Goal: Information Seeking & Learning: Learn about a topic

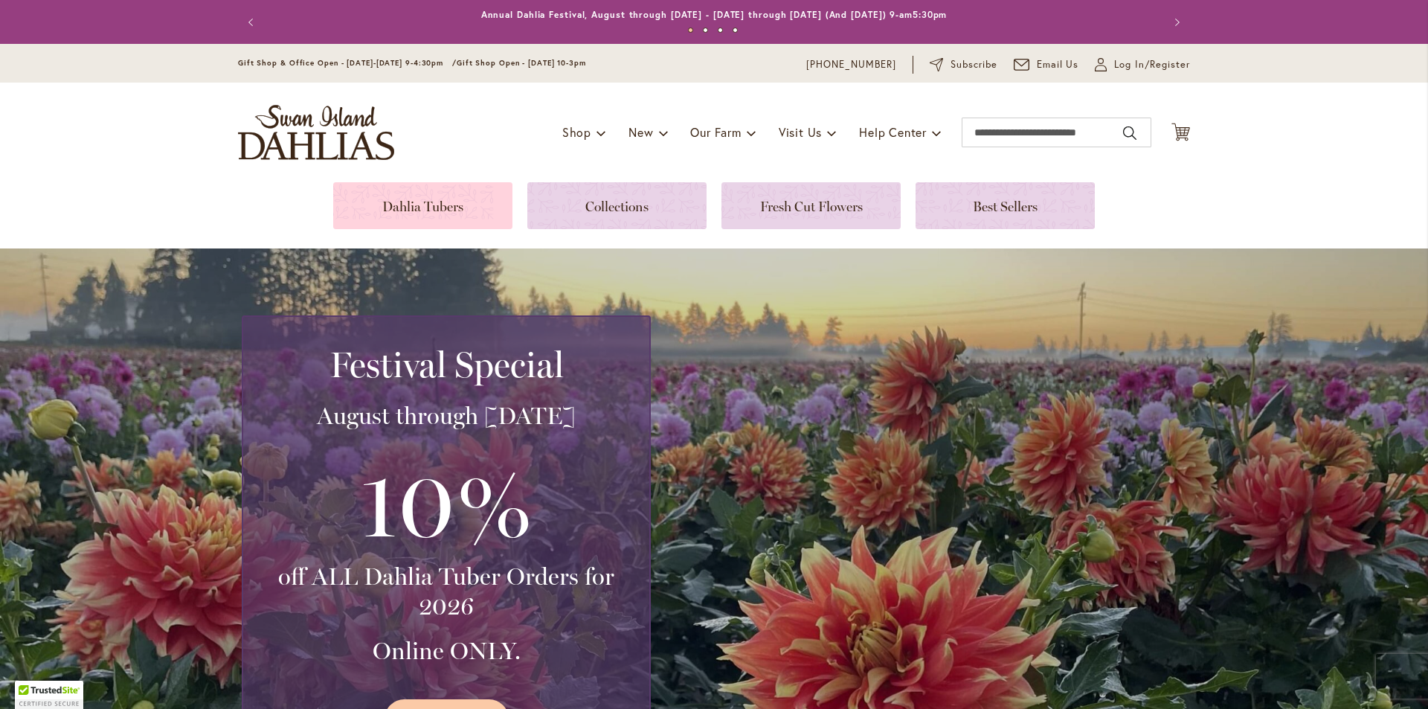
click at [438, 194] on link at bounding box center [422, 205] width 179 height 47
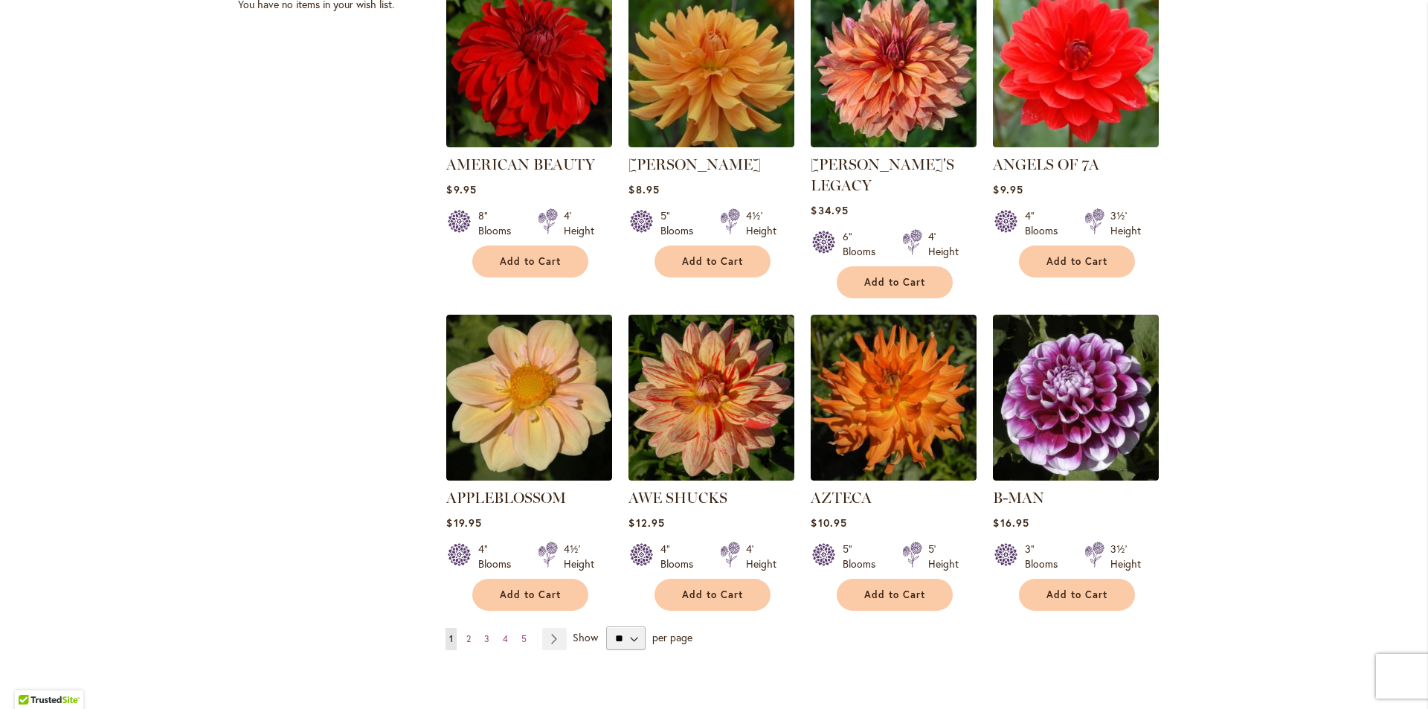
scroll to position [1041, 0]
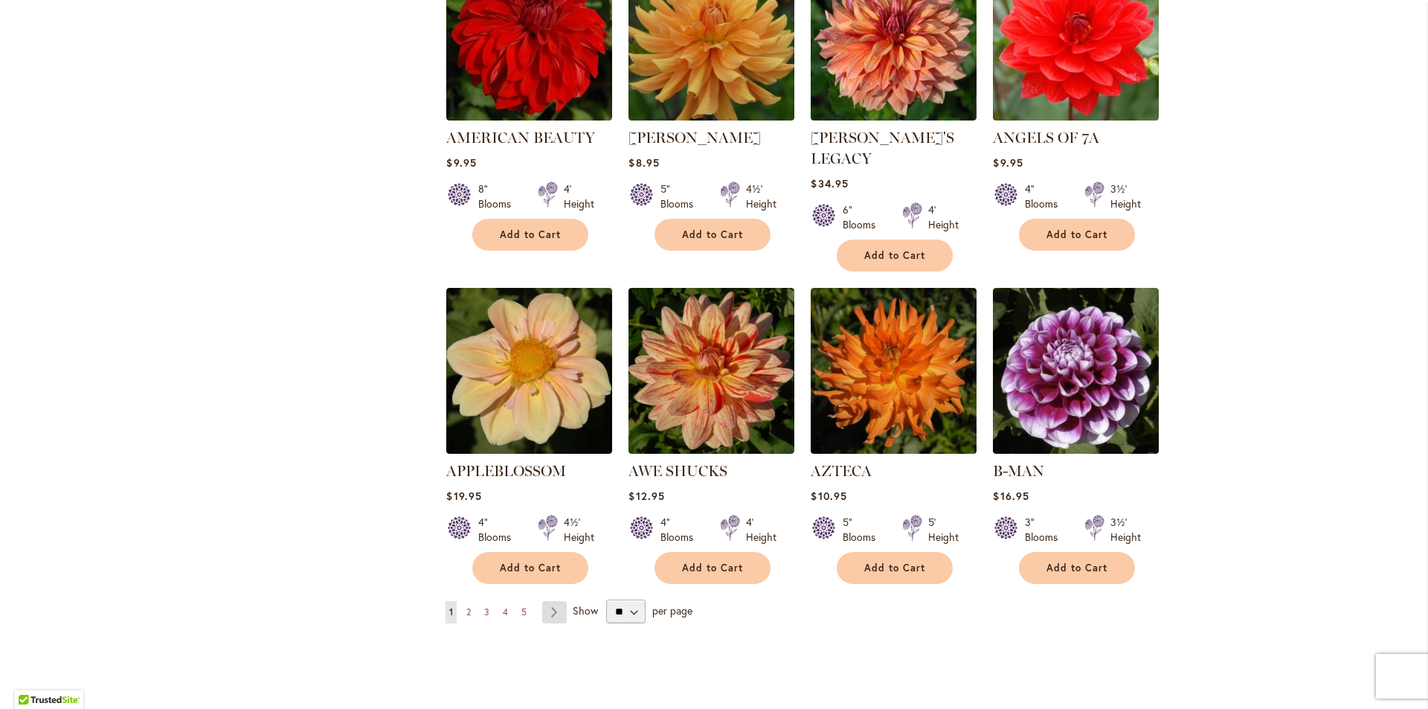
click at [550, 601] on link "Page Next" at bounding box center [554, 612] width 25 height 22
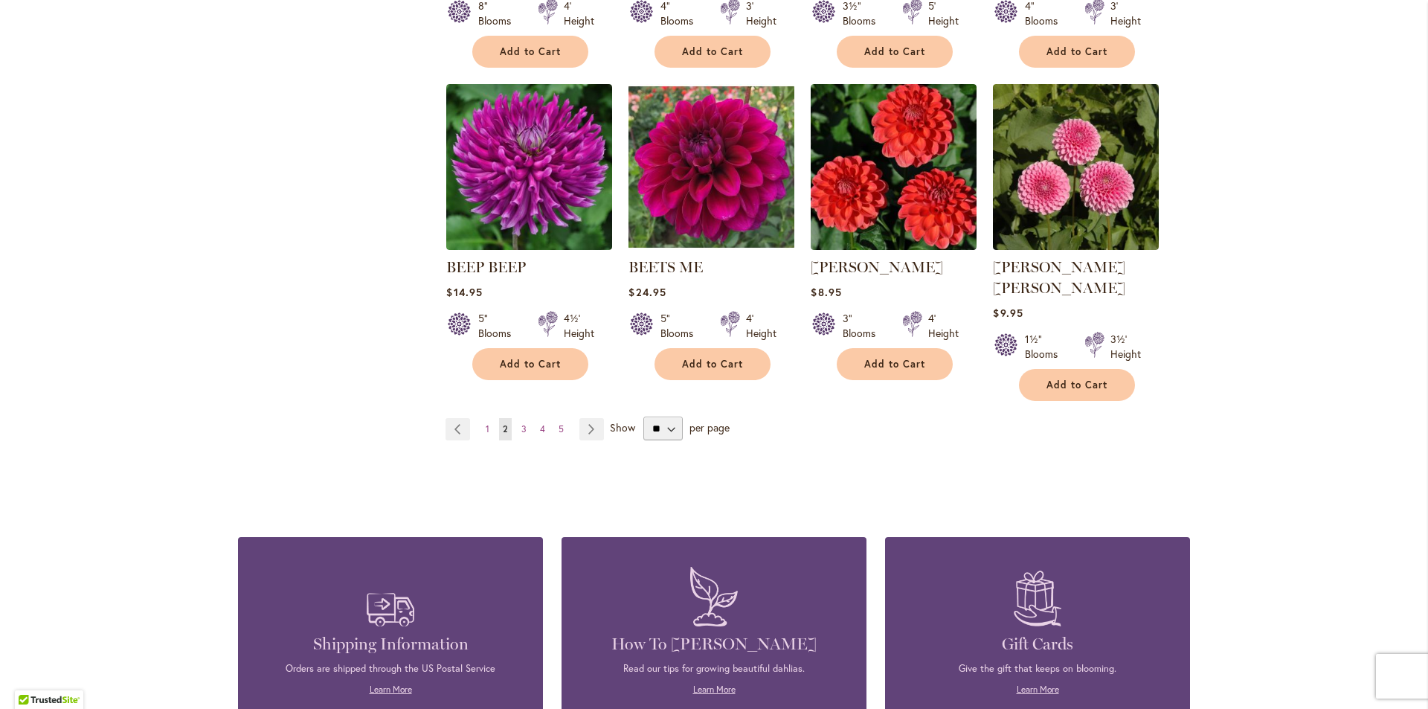
scroll to position [1264, 0]
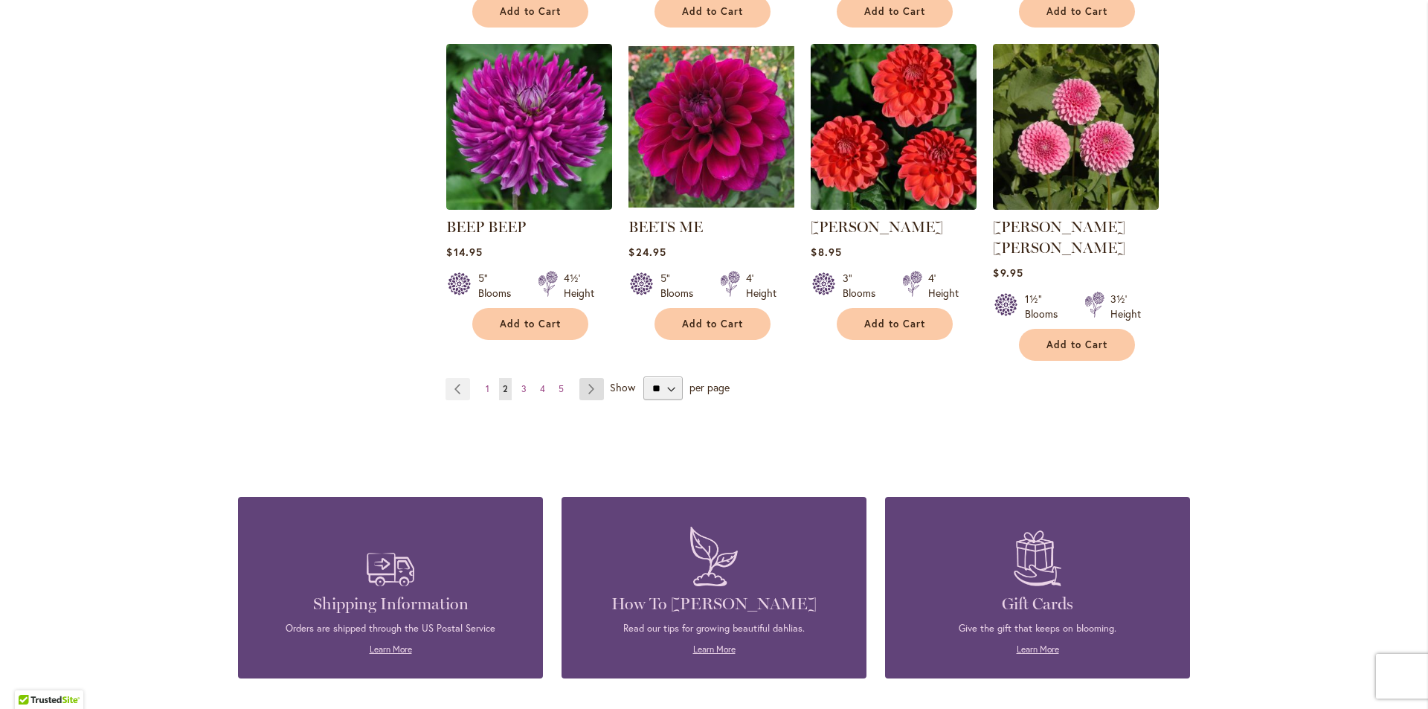
click at [580, 378] on link "Page Next" at bounding box center [591, 389] width 25 height 22
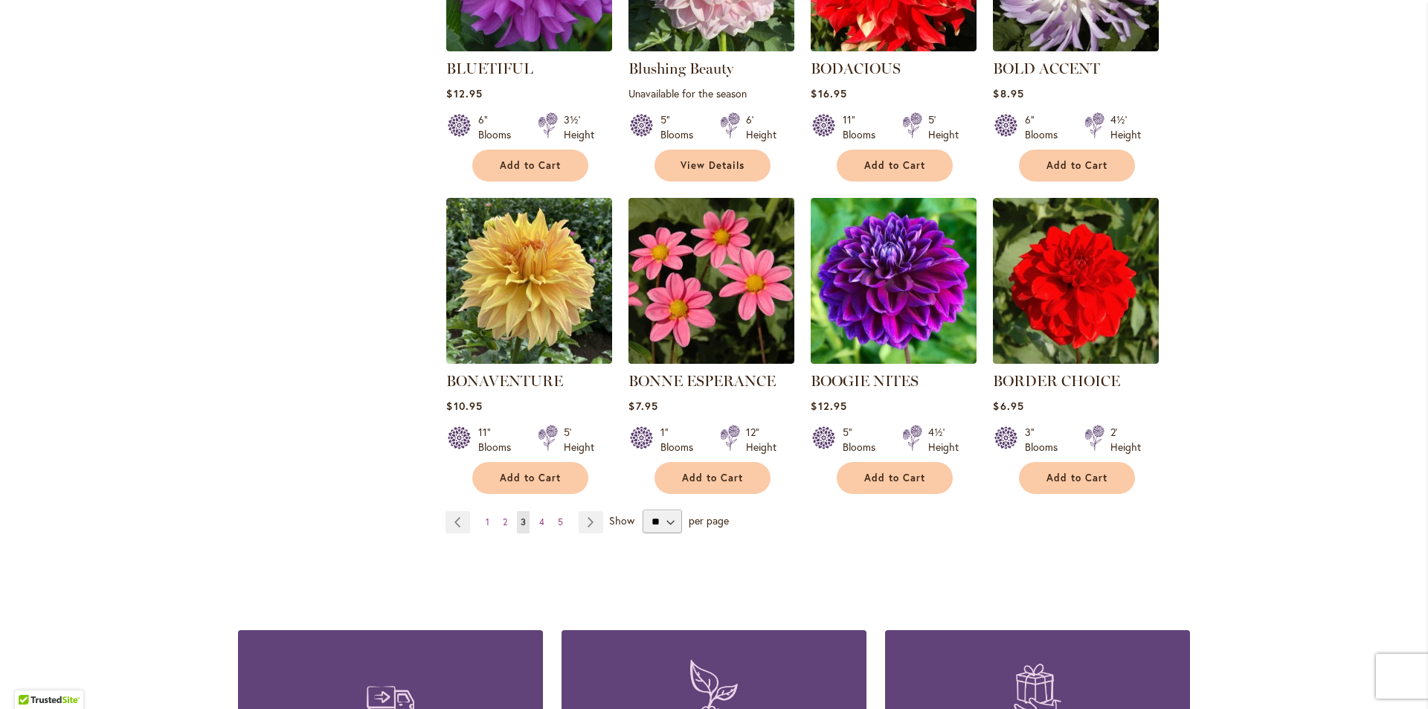
scroll to position [1116, 0]
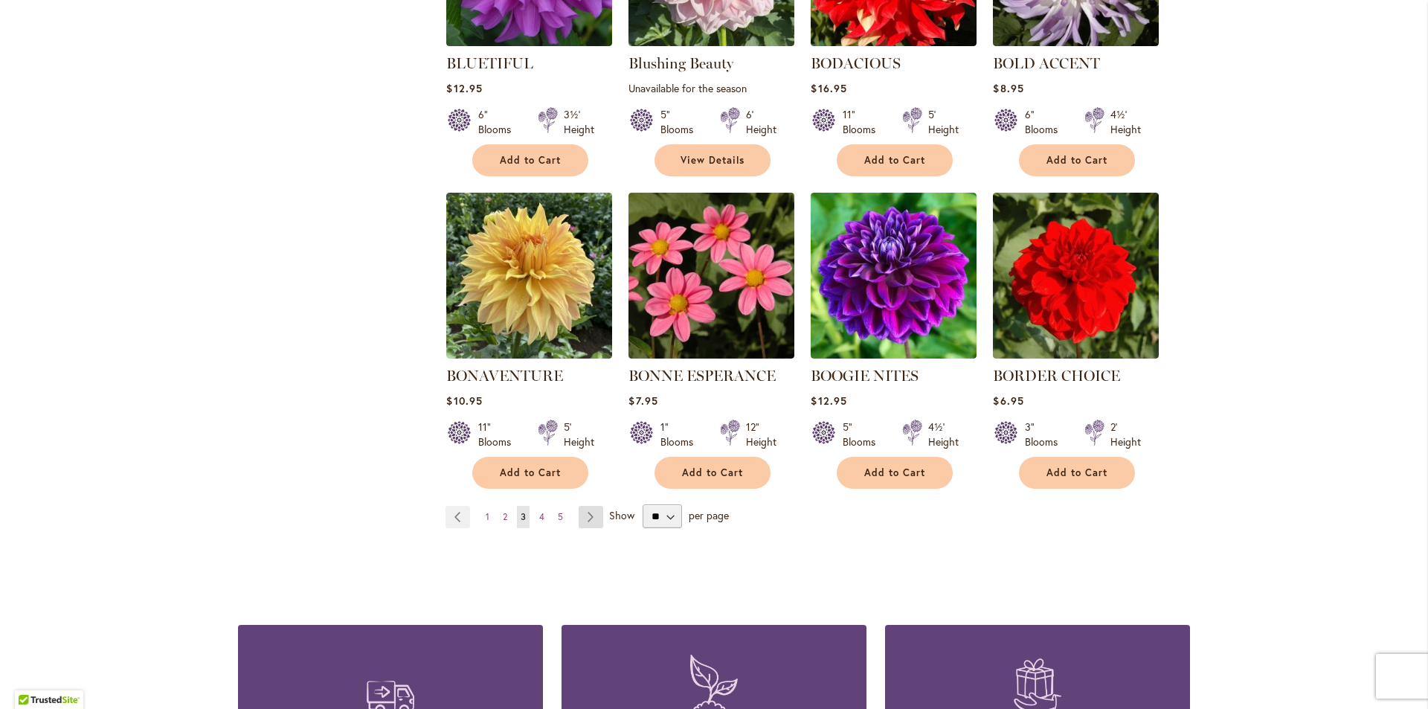
click at [588, 510] on link "Page Next" at bounding box center [591, 517] width 25 height 22
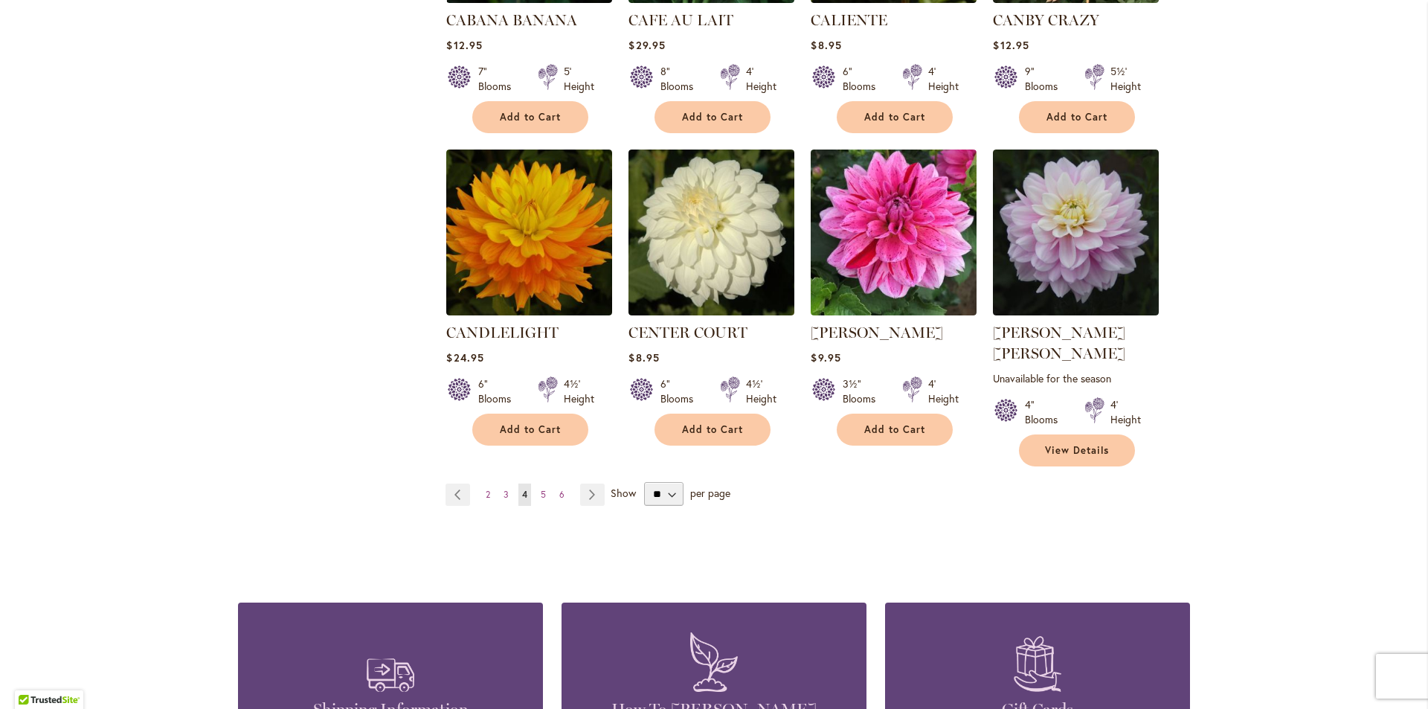
scroll to position [1190, 0]
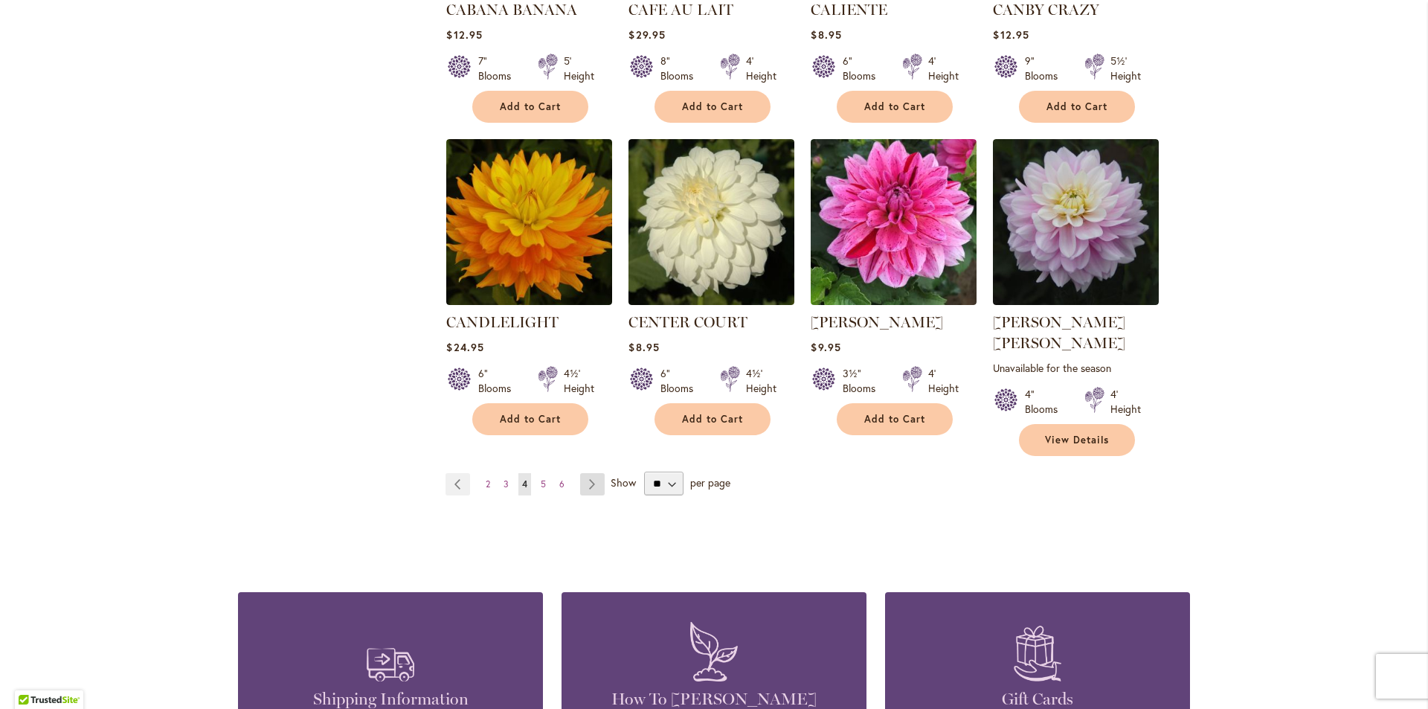
click at [587, 473] on link "Page Next" at bounding box center [592, 484] width 25 height 22
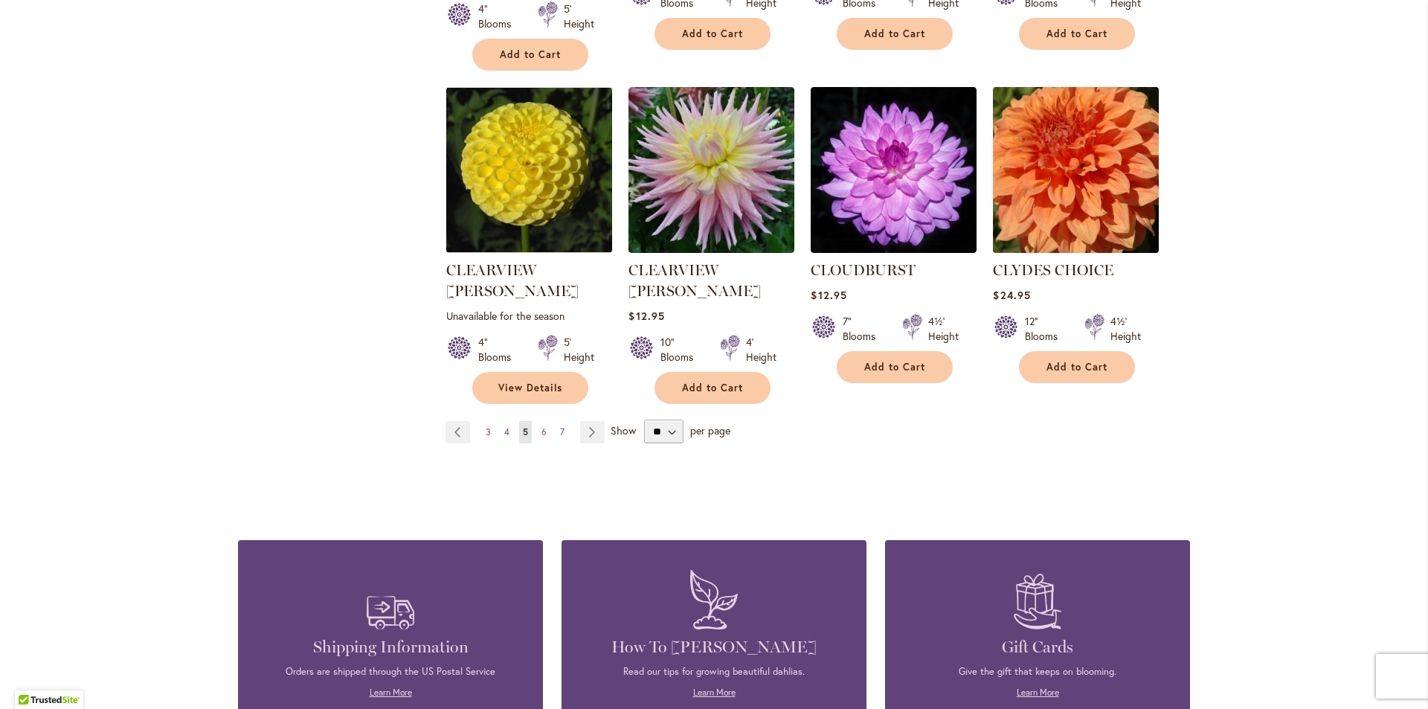
scroll to position [1264, 0]
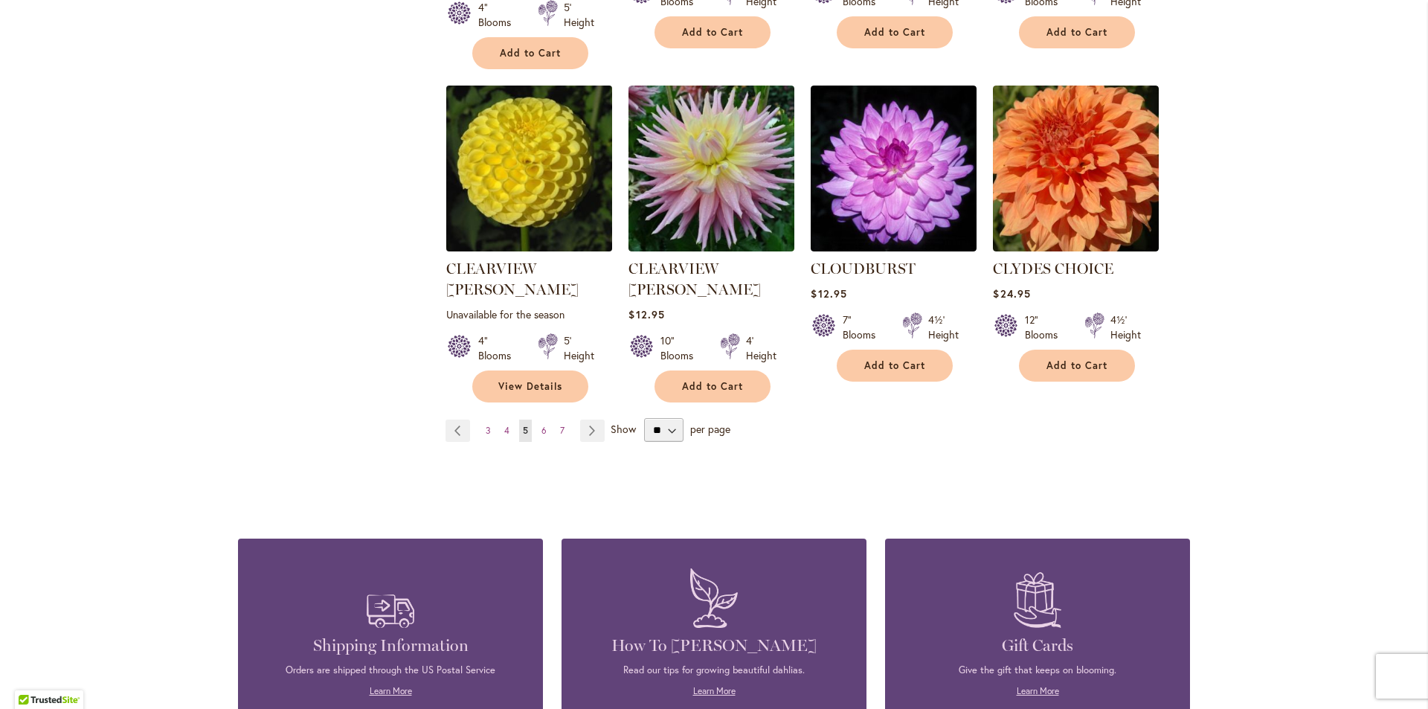
click at [549, 152] on img at bounding box center [530, 169] width 174 height 174
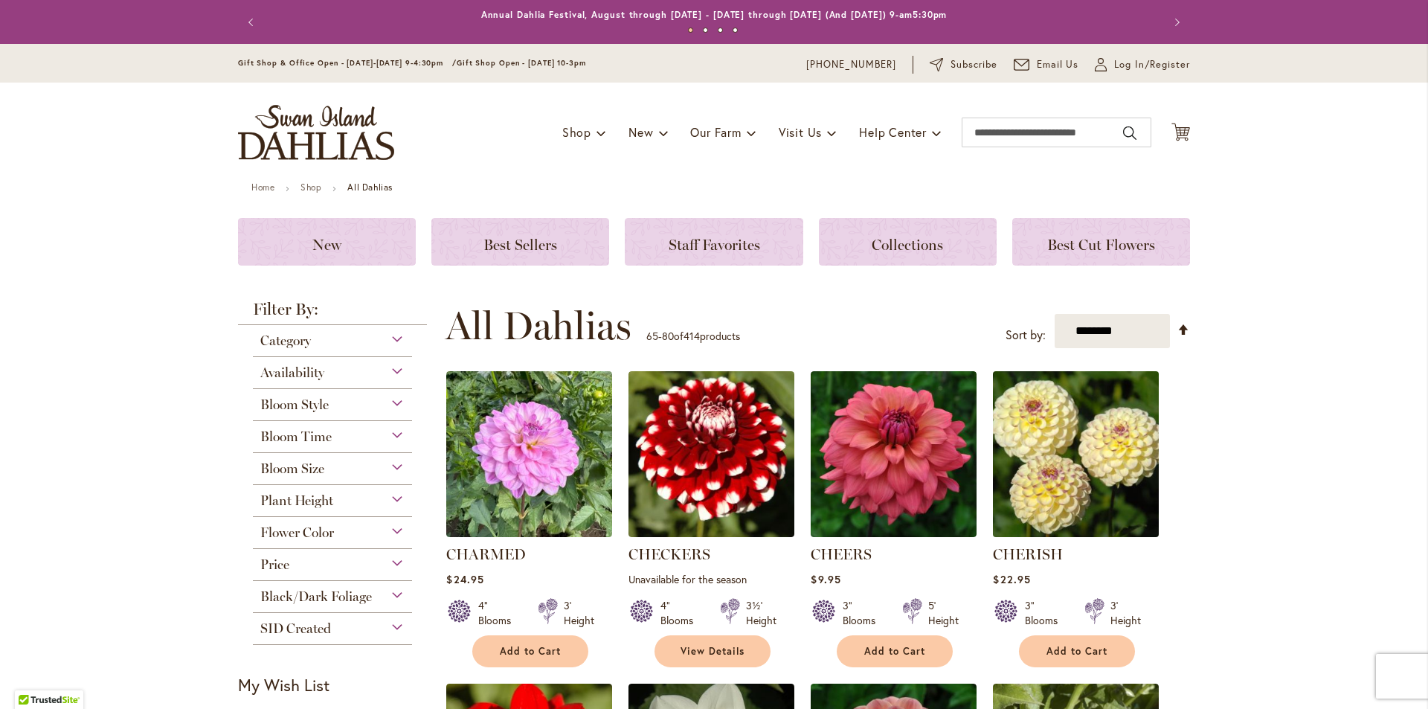
click at [1087, 473] on img at bounding box center [1076, 454] width 174 height 174
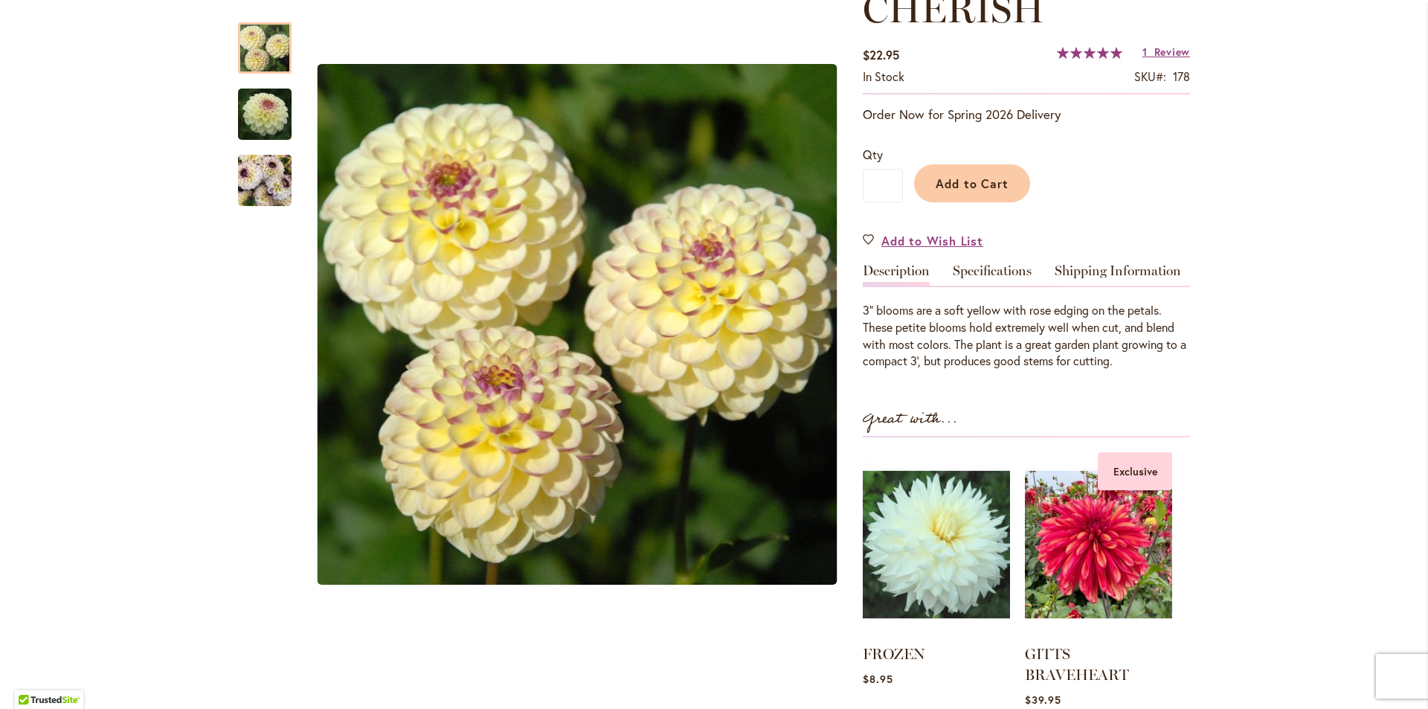
scroll to position [223, 0]
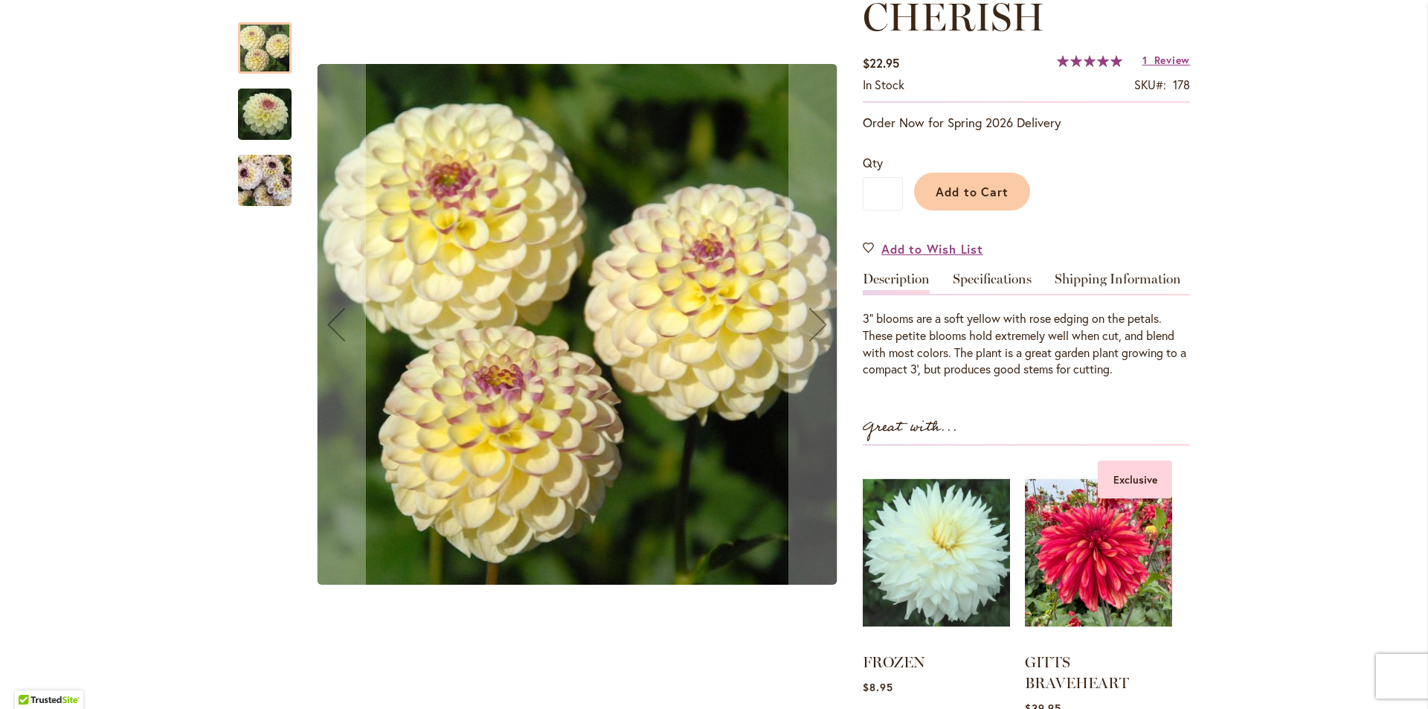
click at [266, 184] on img "CHERISH" at bounding box center [265, 180] width 54 height 71
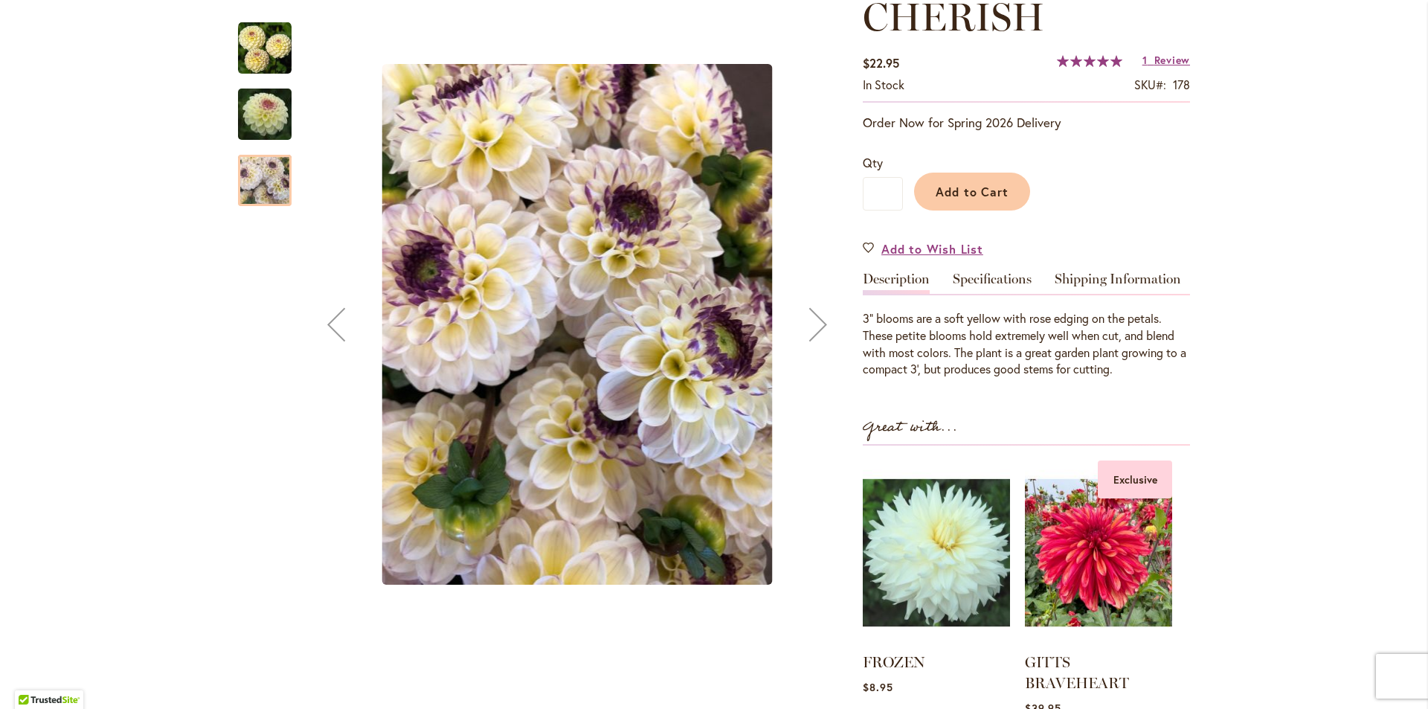
click at [253, 115] on img "CHERISH" at bounding box center [264, 114] width 107 height 71
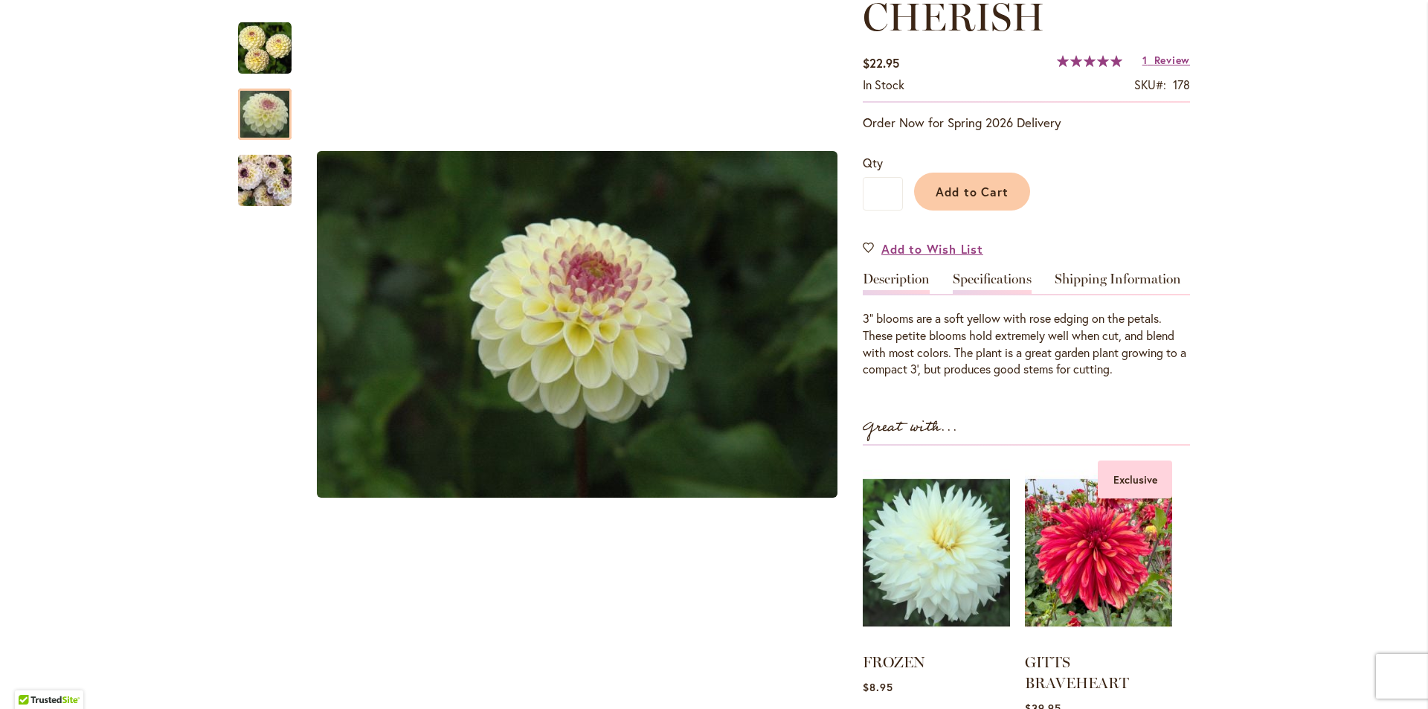
click at [998, 286] on link "Specifications" at bounding box center [992, 283] width 79 height 22
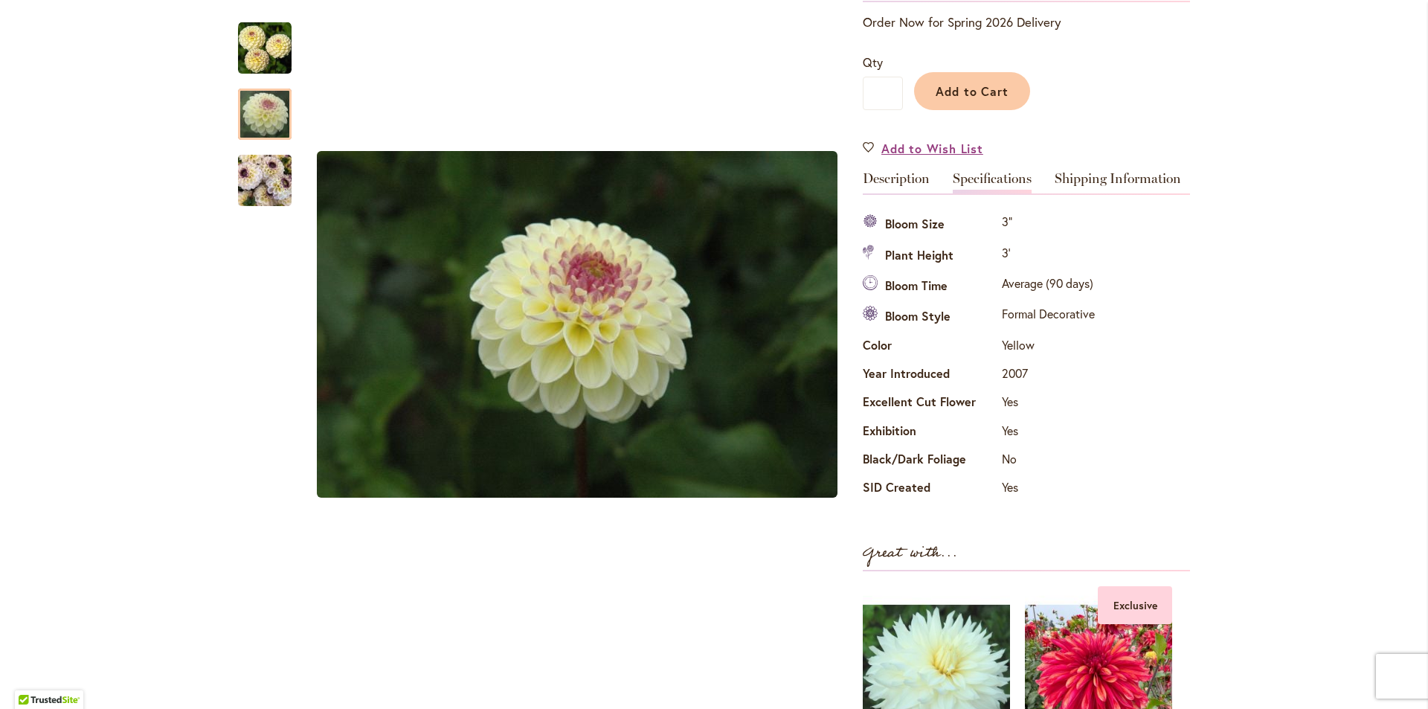
scroll to position [298, 0]
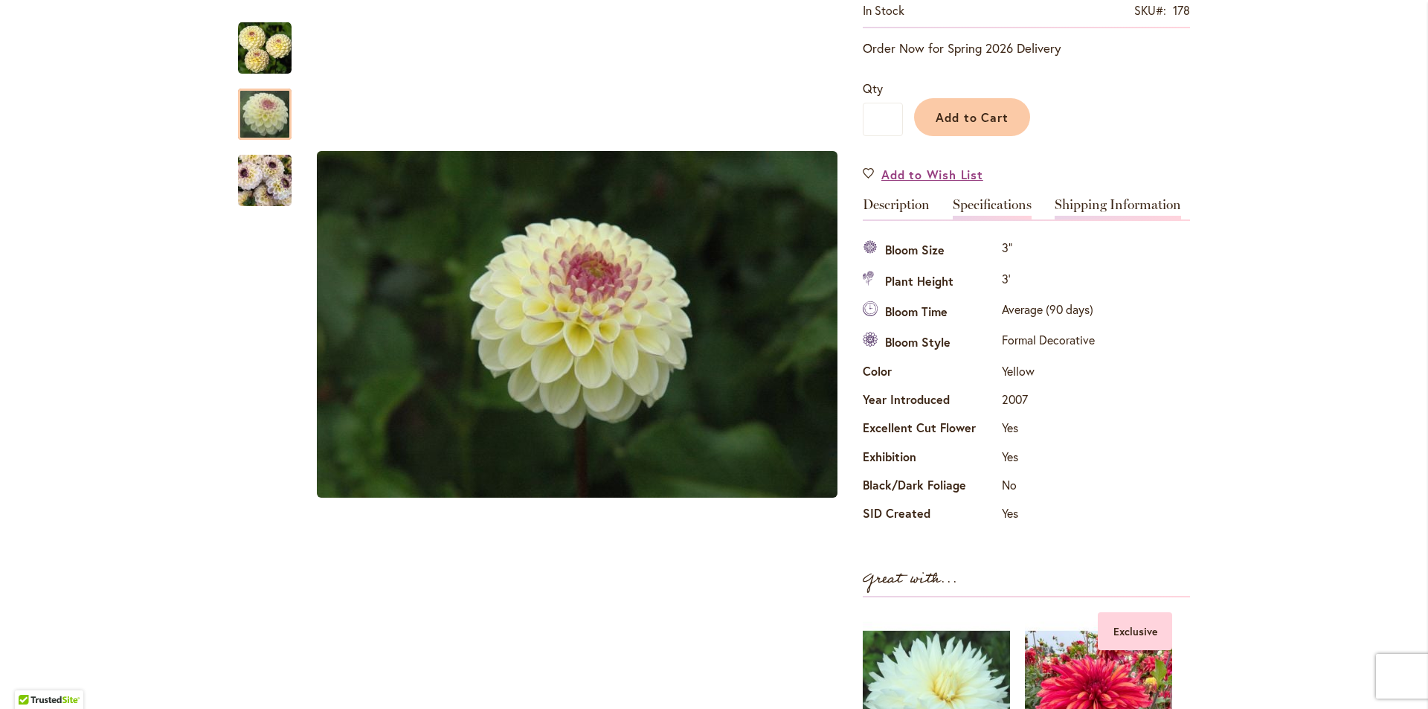
click at [1096, 205] on link "Shipping Information" at bounding box center [1118, 209] width 126 height 22
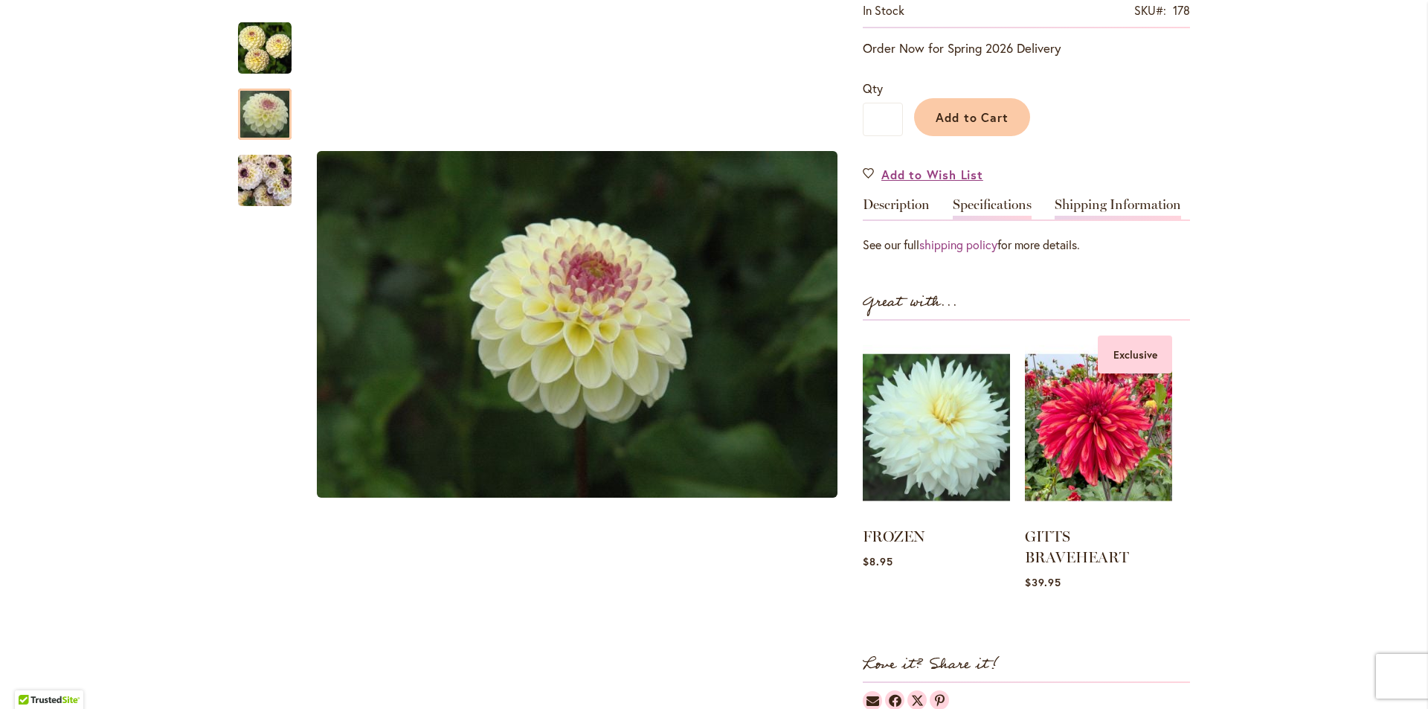
click at [999, 213] on link "Specifications" at bounding box center [992, 209] width 79 height 22
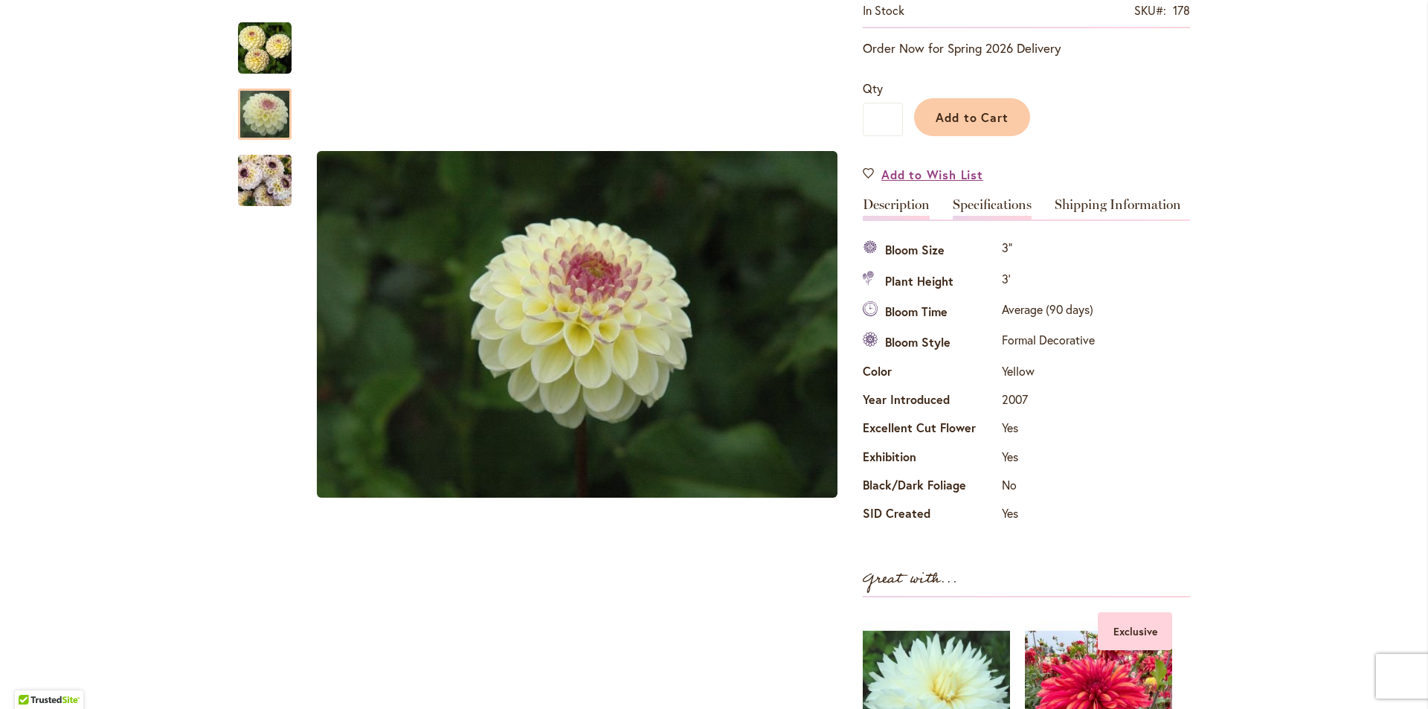
click at [897, 205] on link "Description" at bounding box center [896, 209] width 67 height 22
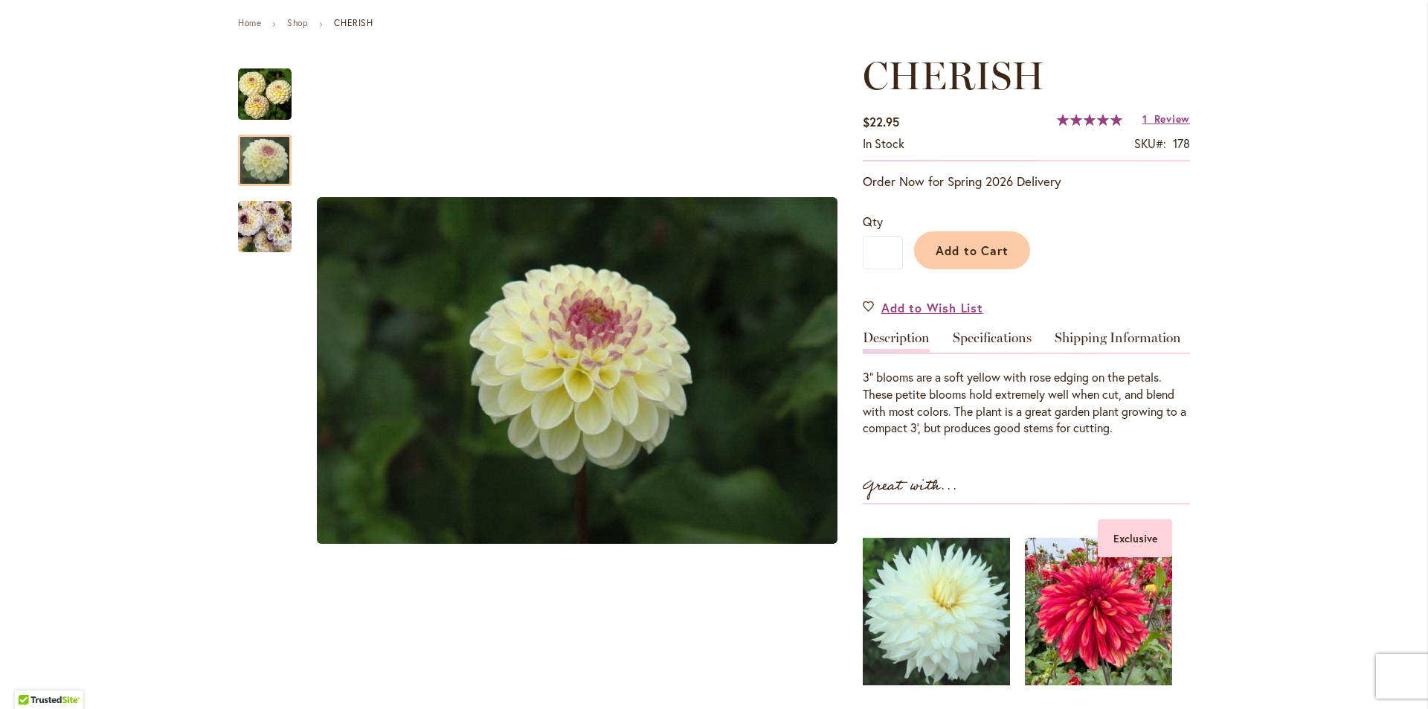
scroll to position [74, 0]
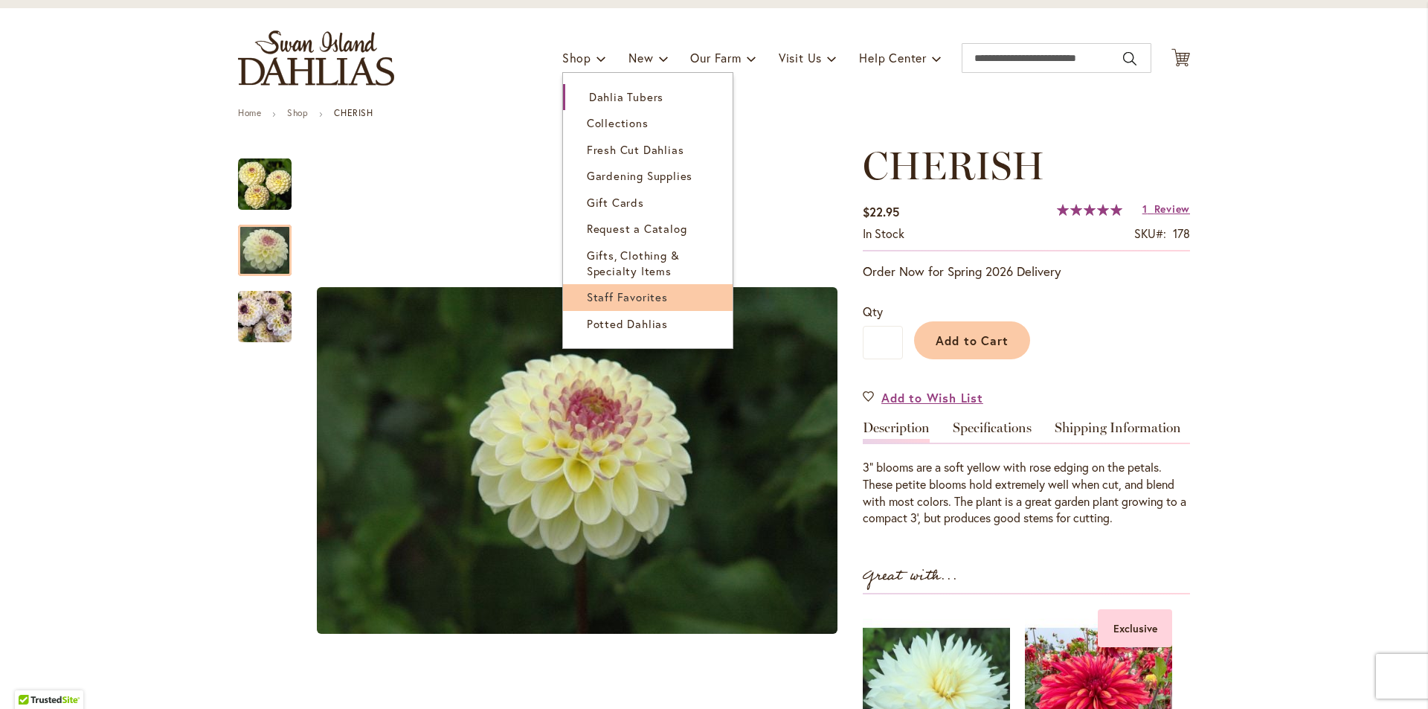
click at [638, 298] on span "Staff Favorites" at bounding box center [627, 296] width 81 height 15
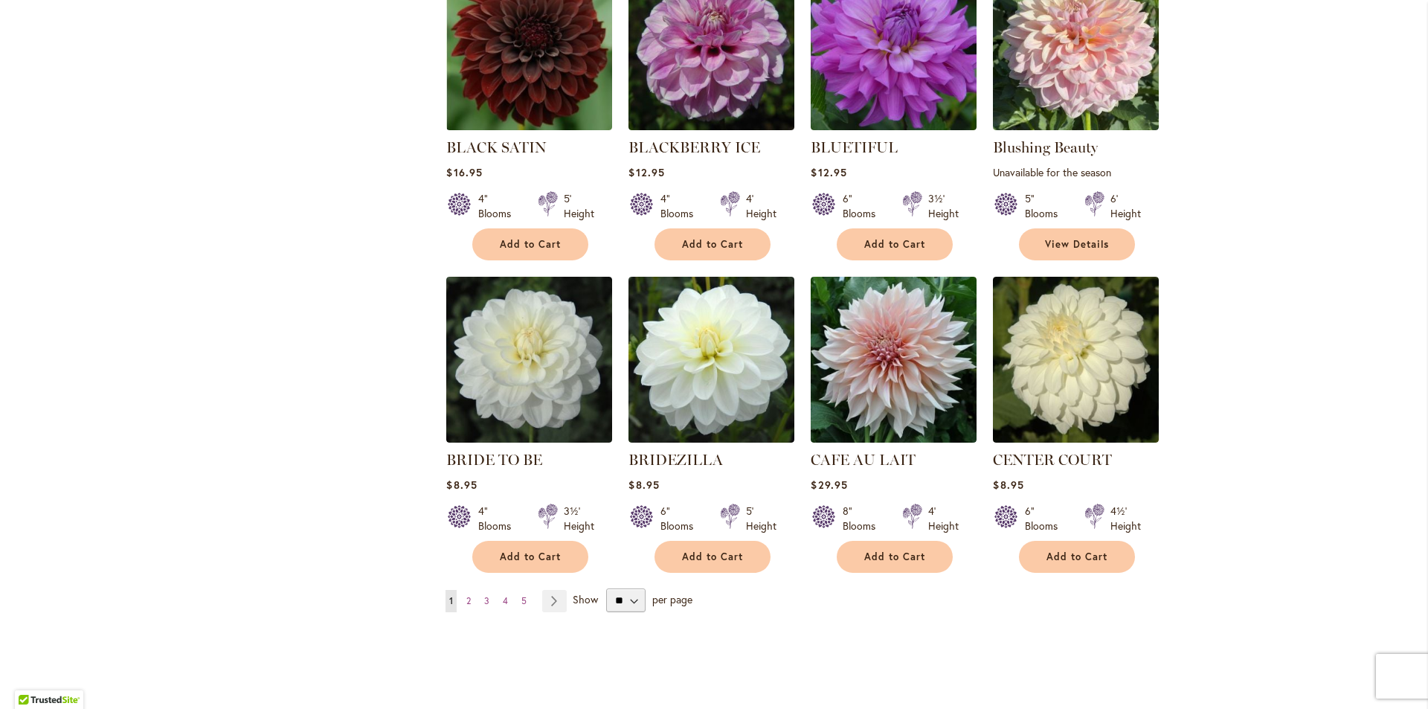
scroll to position [967, 0]
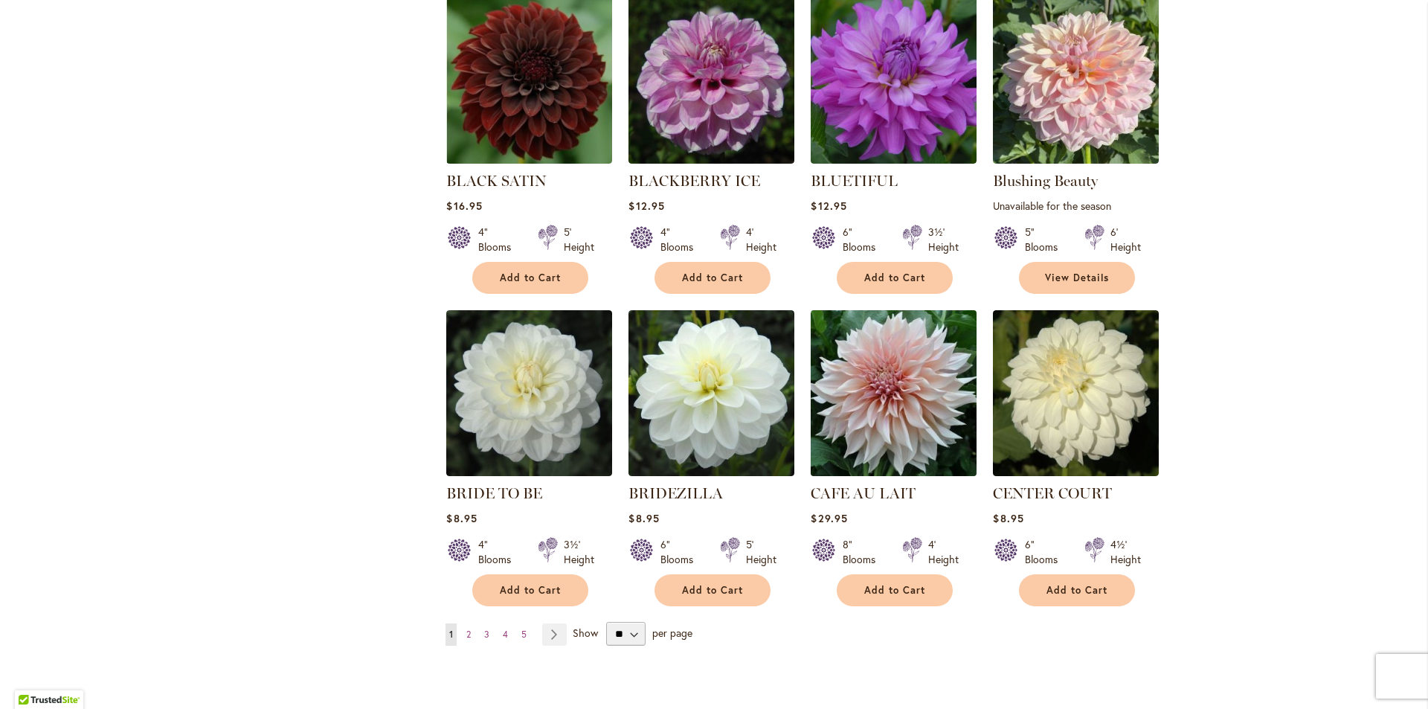
click at [893, 399] on img at bounding box center [894, 393] width 174 height 174
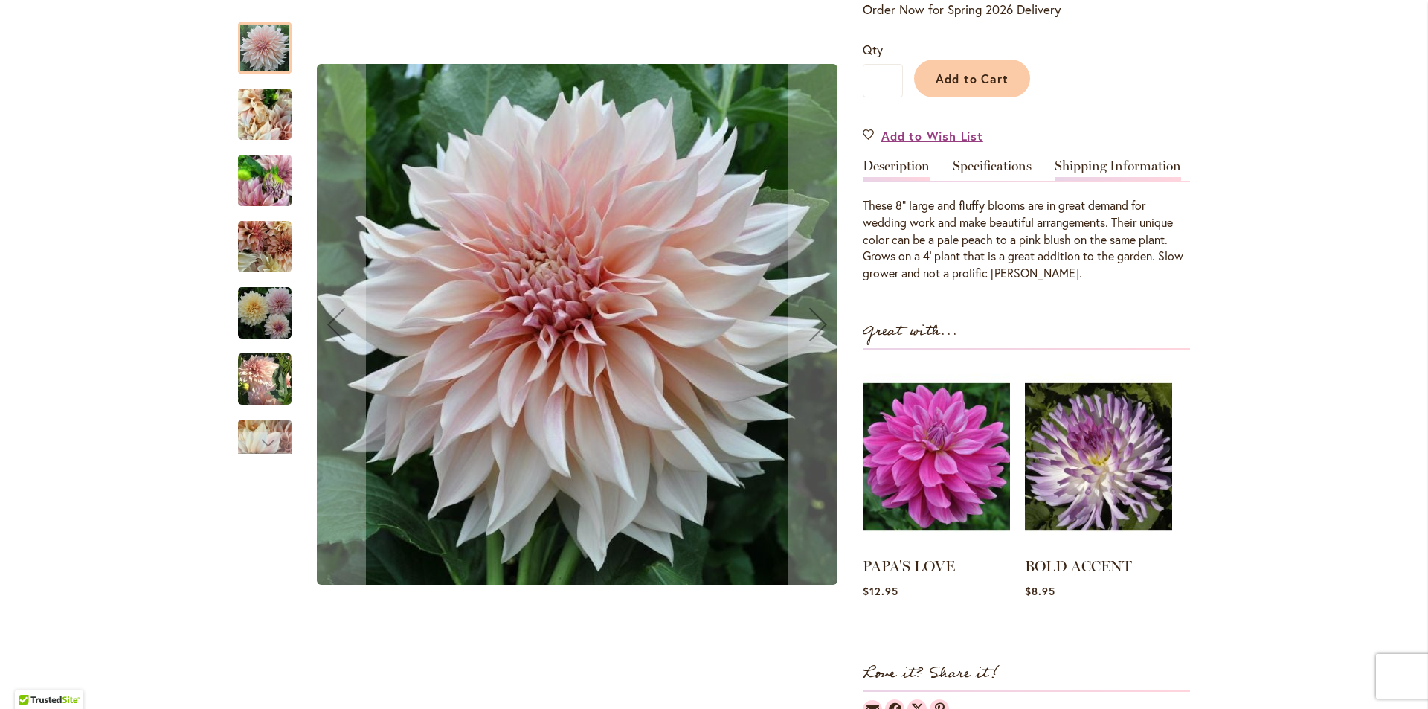
scroll to position [372, 0]
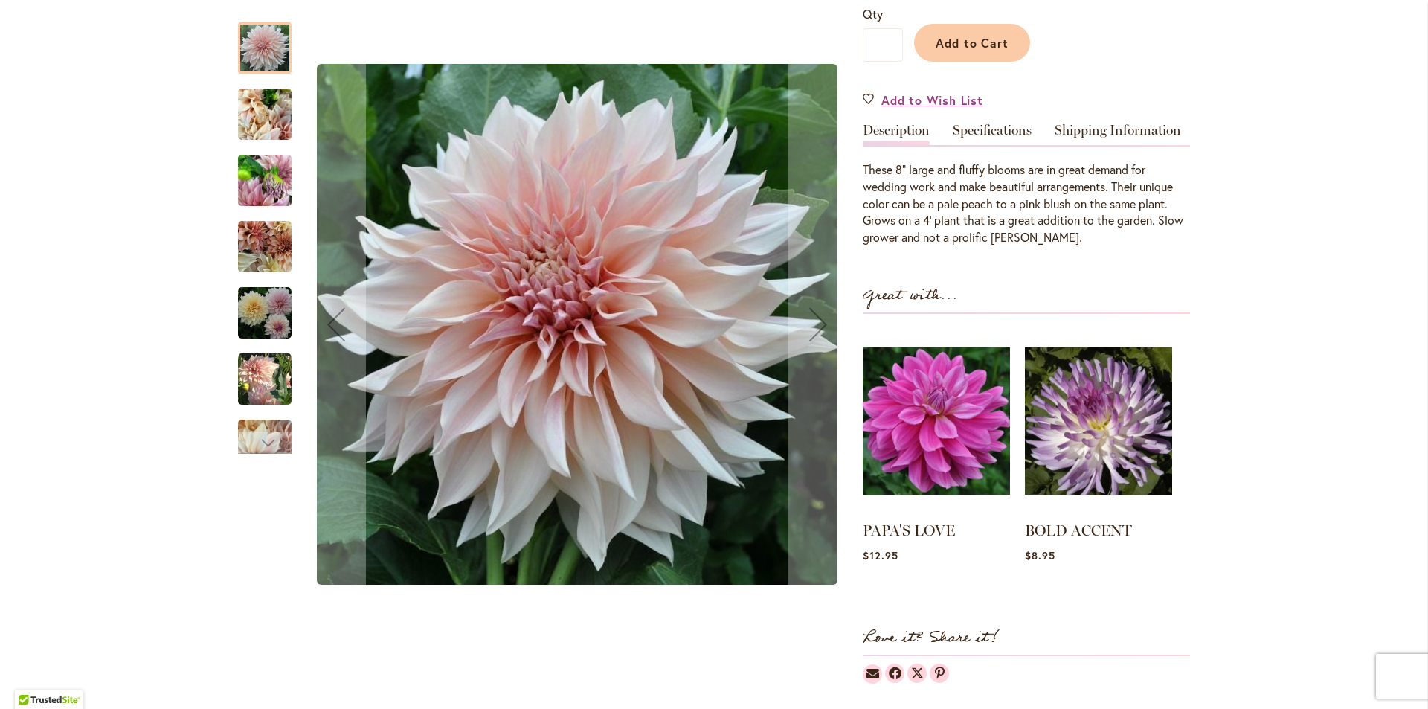
click at [258, 181] on img "Café Au Lait" at bounding box center [265, 180] width 54 height 71
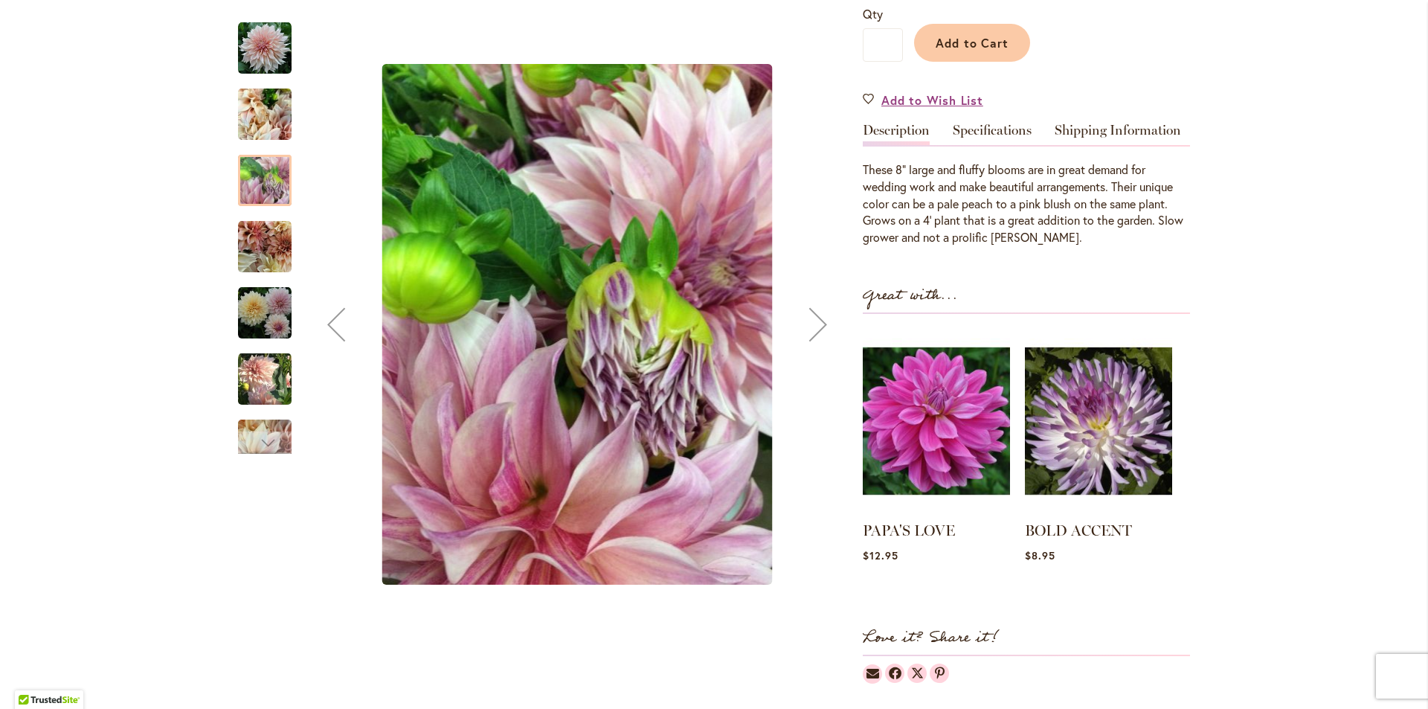
click at [257, 266] on img "Café Au Lait" at bounding box center [265, 247] width 54 height 54
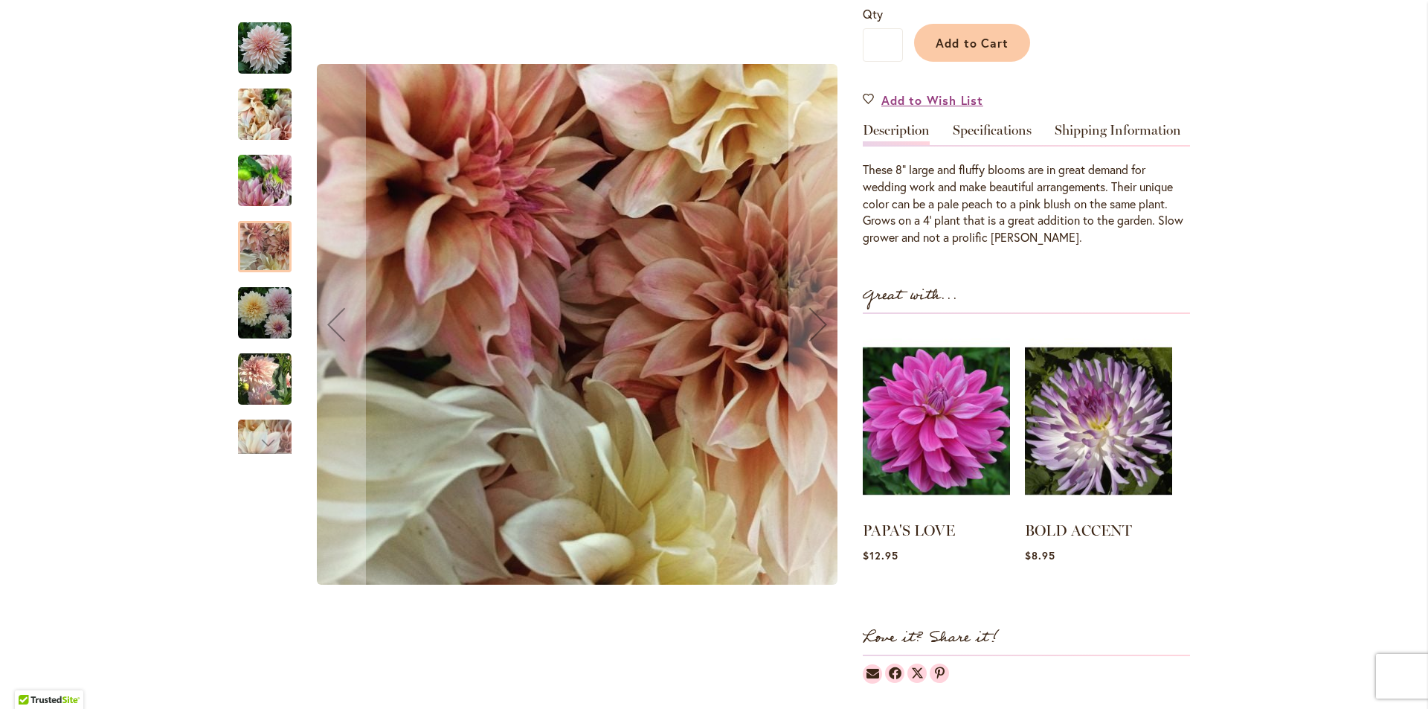
drag, startPoint x: 268, startPoint y: 320, endPoint x: 270, endPoint y: 329, distance: 9.2
click at [268, 320] on img "Café Au Lait" at bounding box center [265, 313] width 54 height 54
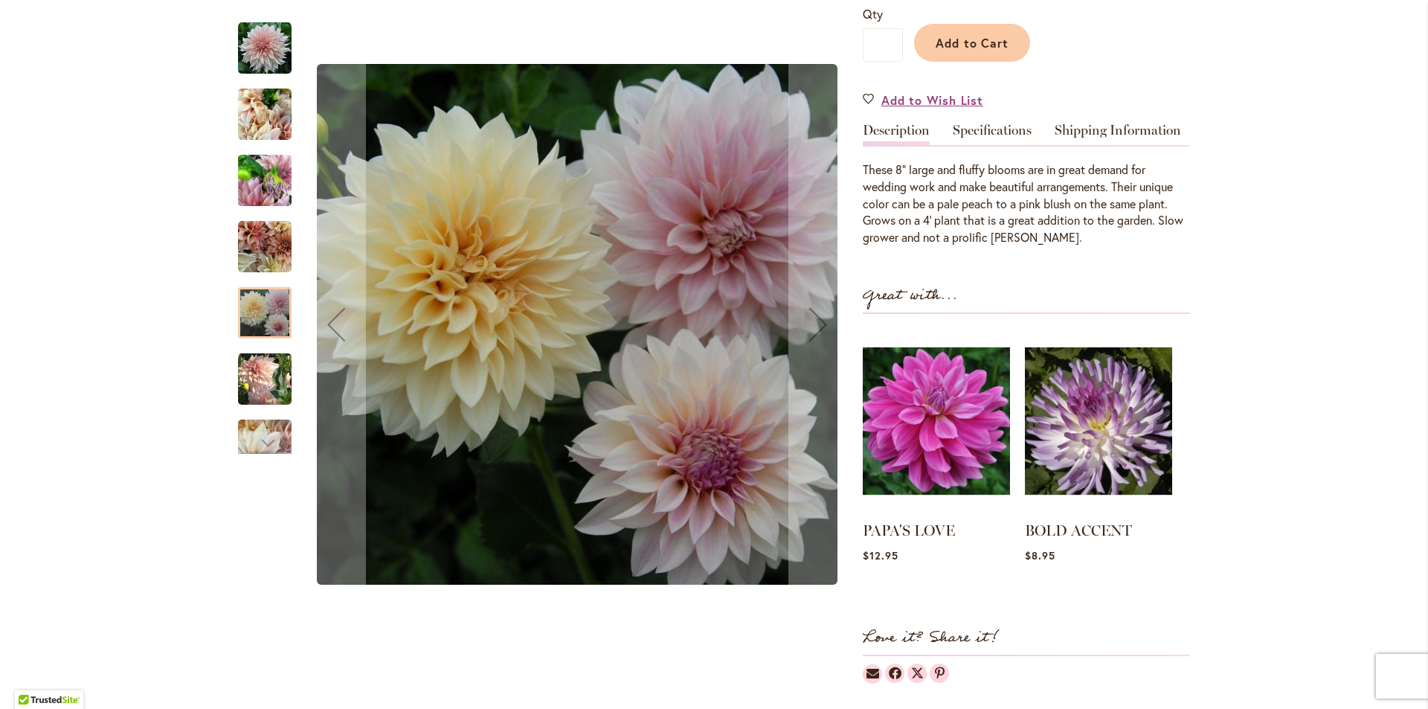
click at [274, 373] on img "Café Au Lait" at bounding box center [265, 378] width 54 height 55
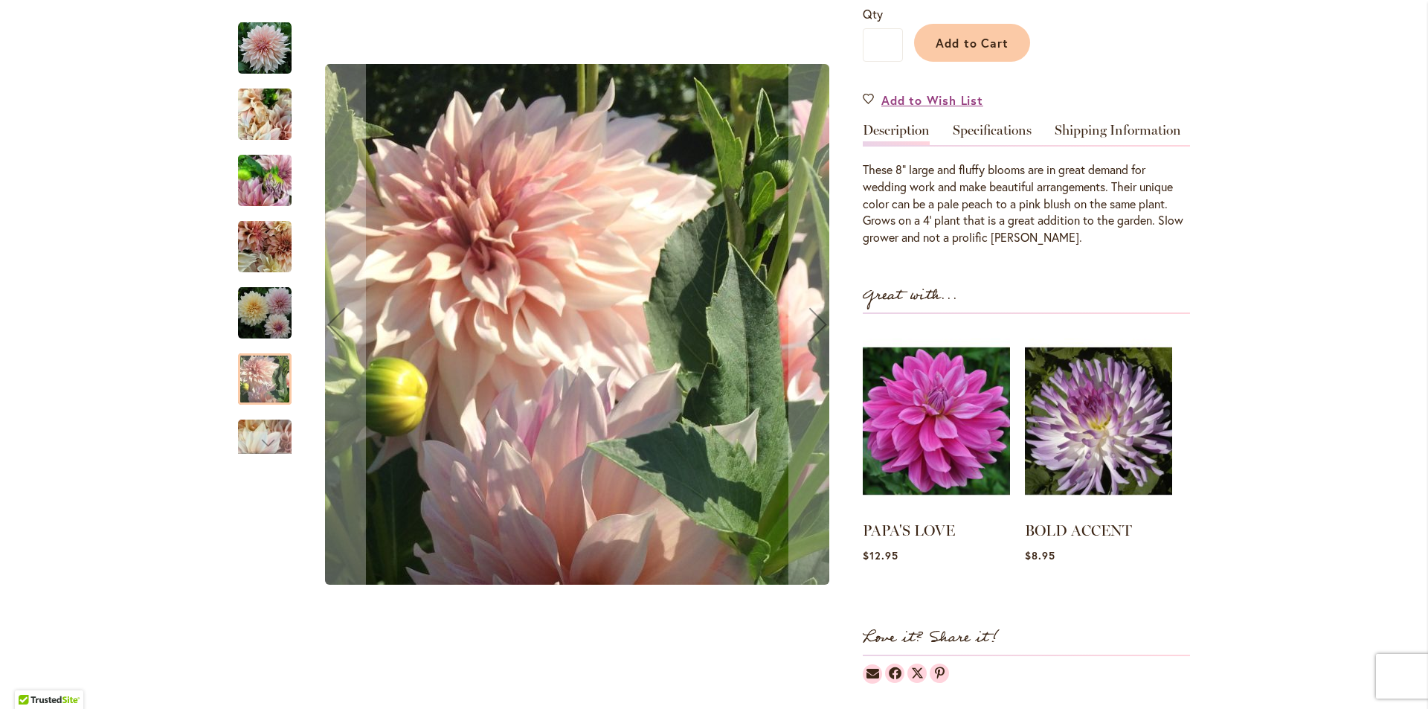
click at [271, 426] on img "Café Au Lait" at bounding box center [265, 445] width 54 height 71
